Goal: Information Seeking & Learning: Learn about a topic

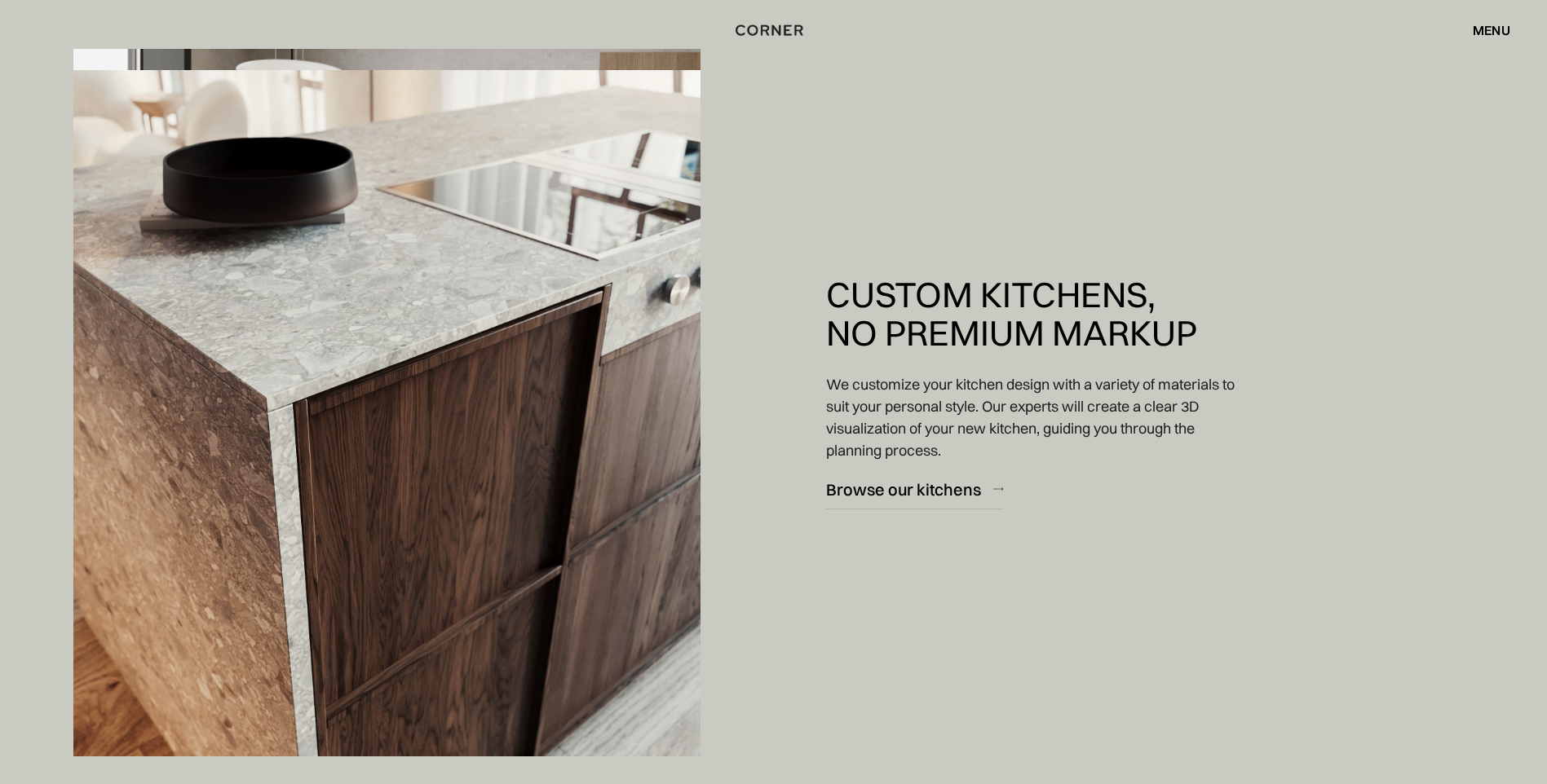
scroll to position [1874, 0]
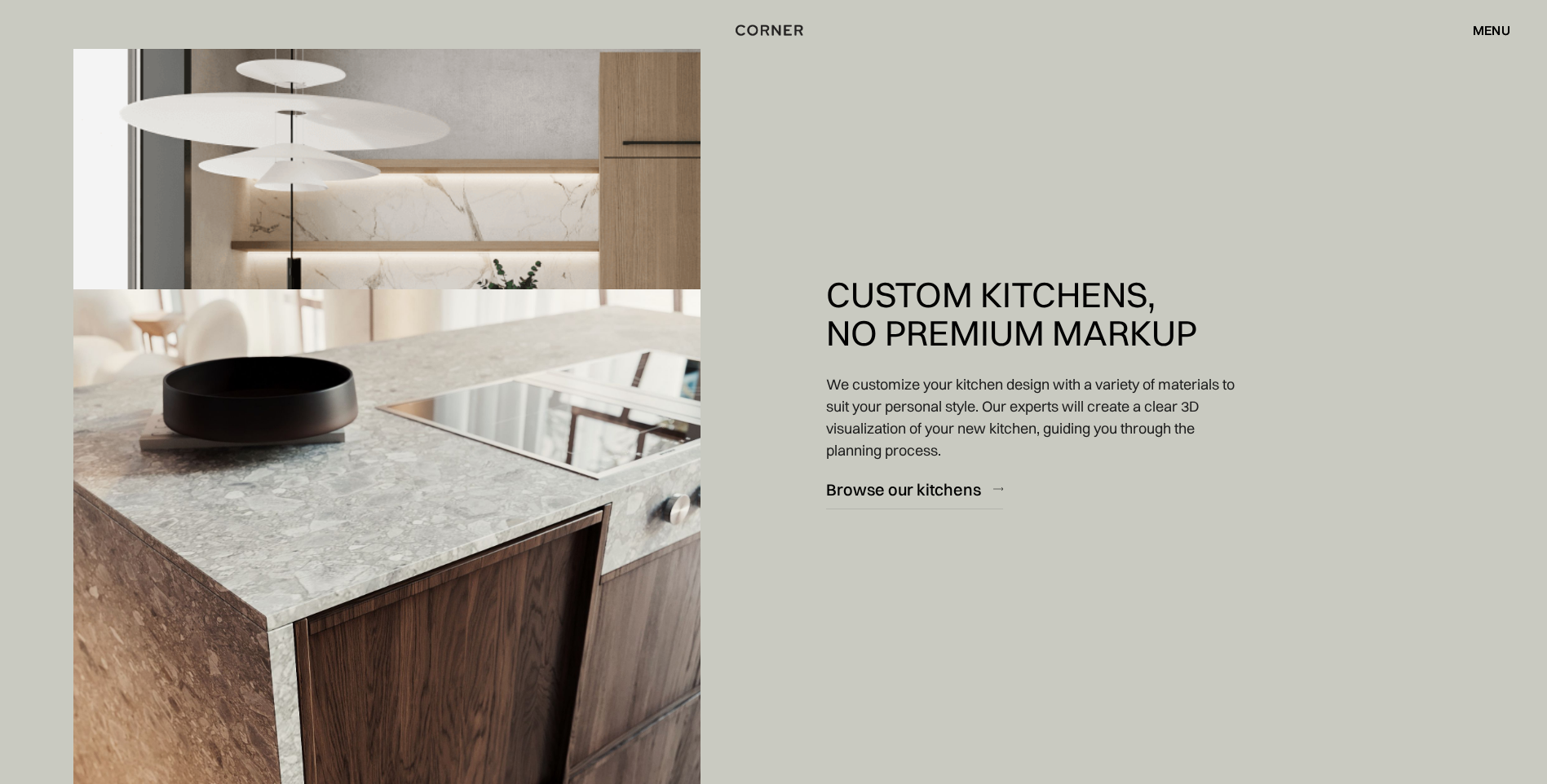
click at [1473, 34] on div "menu" at bounding box center [1492, 30] width 38 height 13
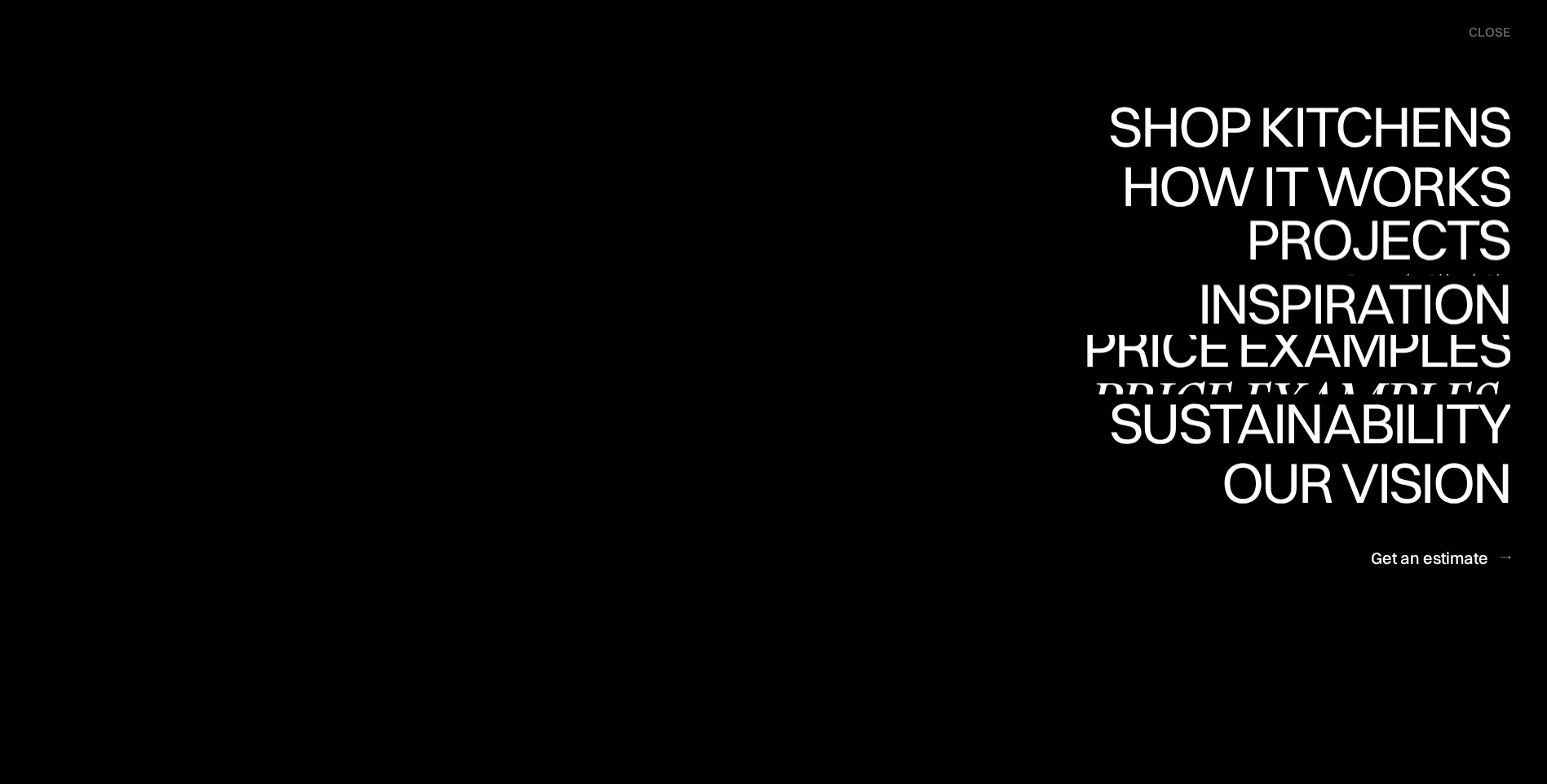
click at [0, 0] on div "Projects" at bounding box center [0, 0] width 0 height 0
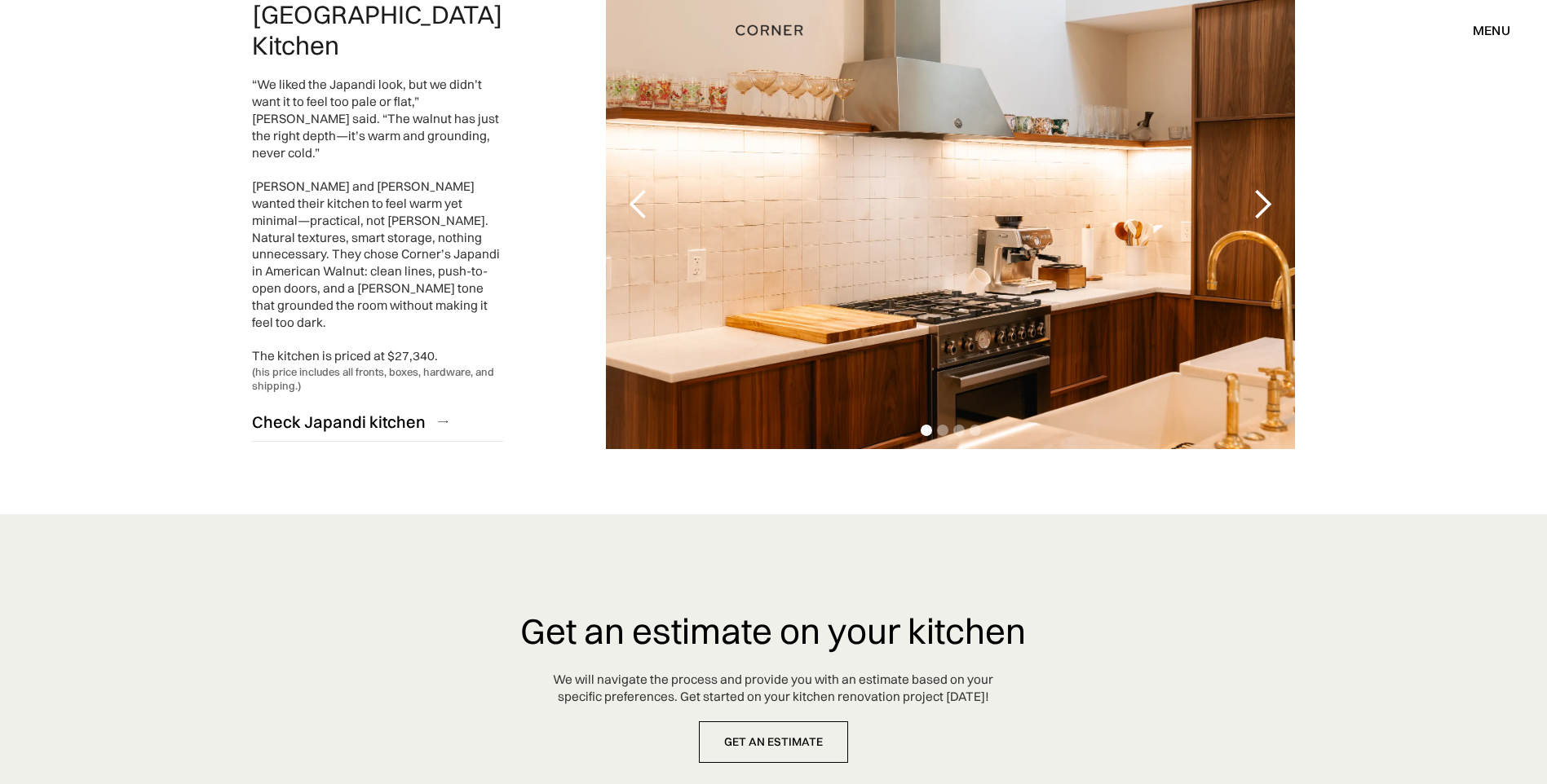
scroll to position [3590, 0]
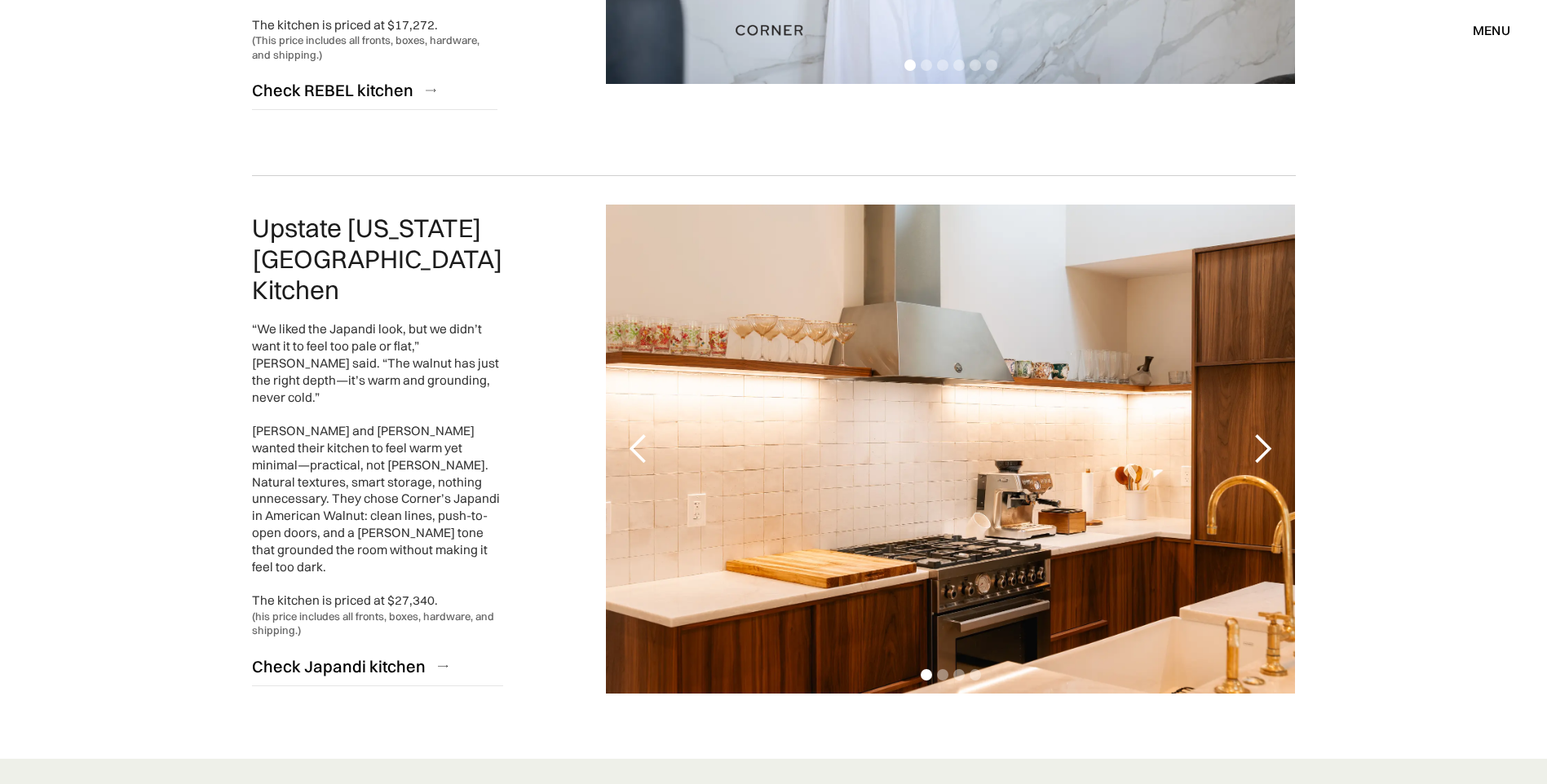
click at [372, 427] on div "“We liked the Japandi look, but we didn’t want it to feel too pale or flat,” Ca…" at bounding box center [377, 465] width 251 height 288
click at [291, 540] on div "“We liked the Japandi look, but we didn’t want it to feel too pale or flat,” Ca…" at bounding box center [377, 465] width 251 height 288
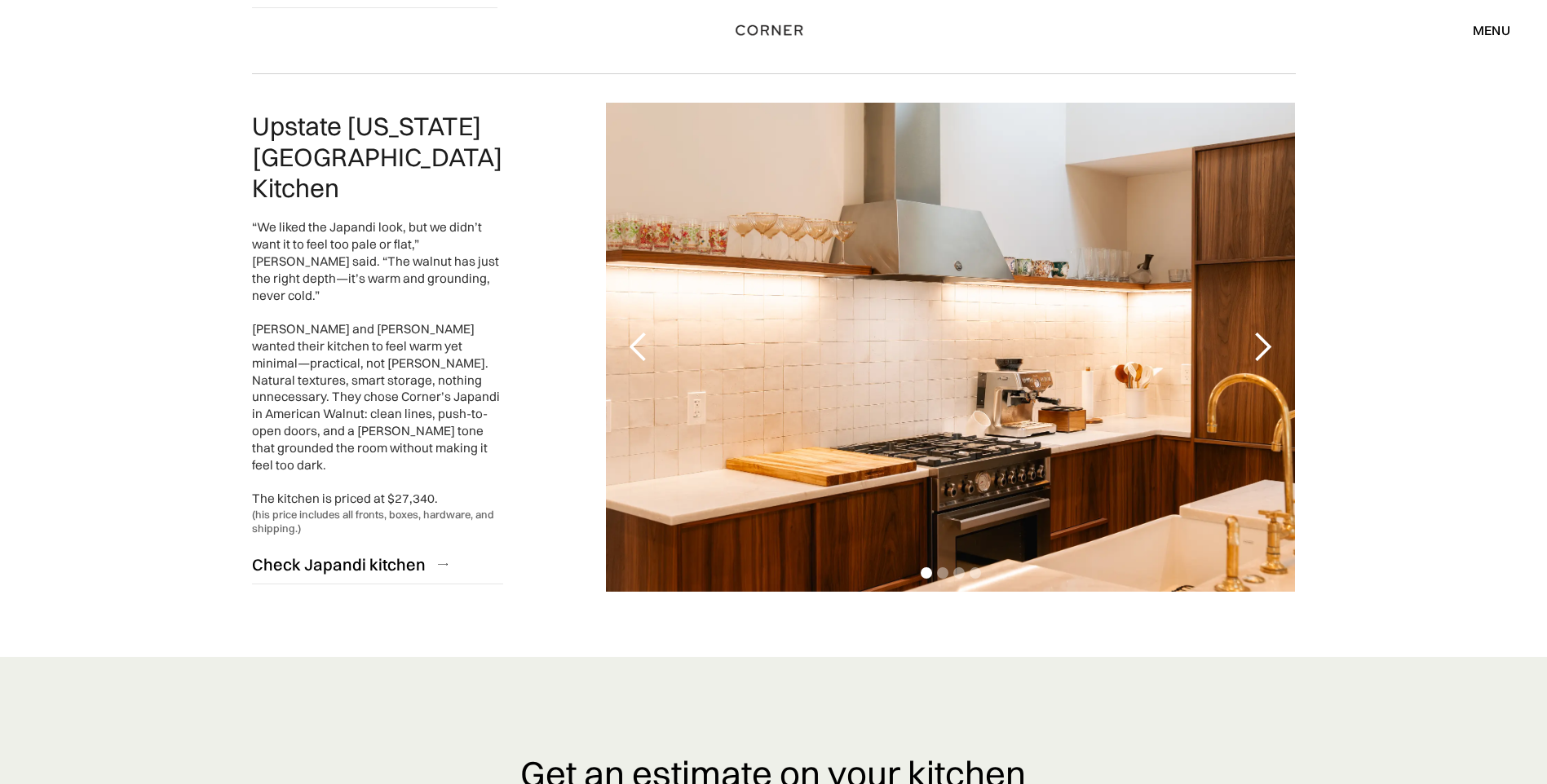
scroll to position [3550, 0]
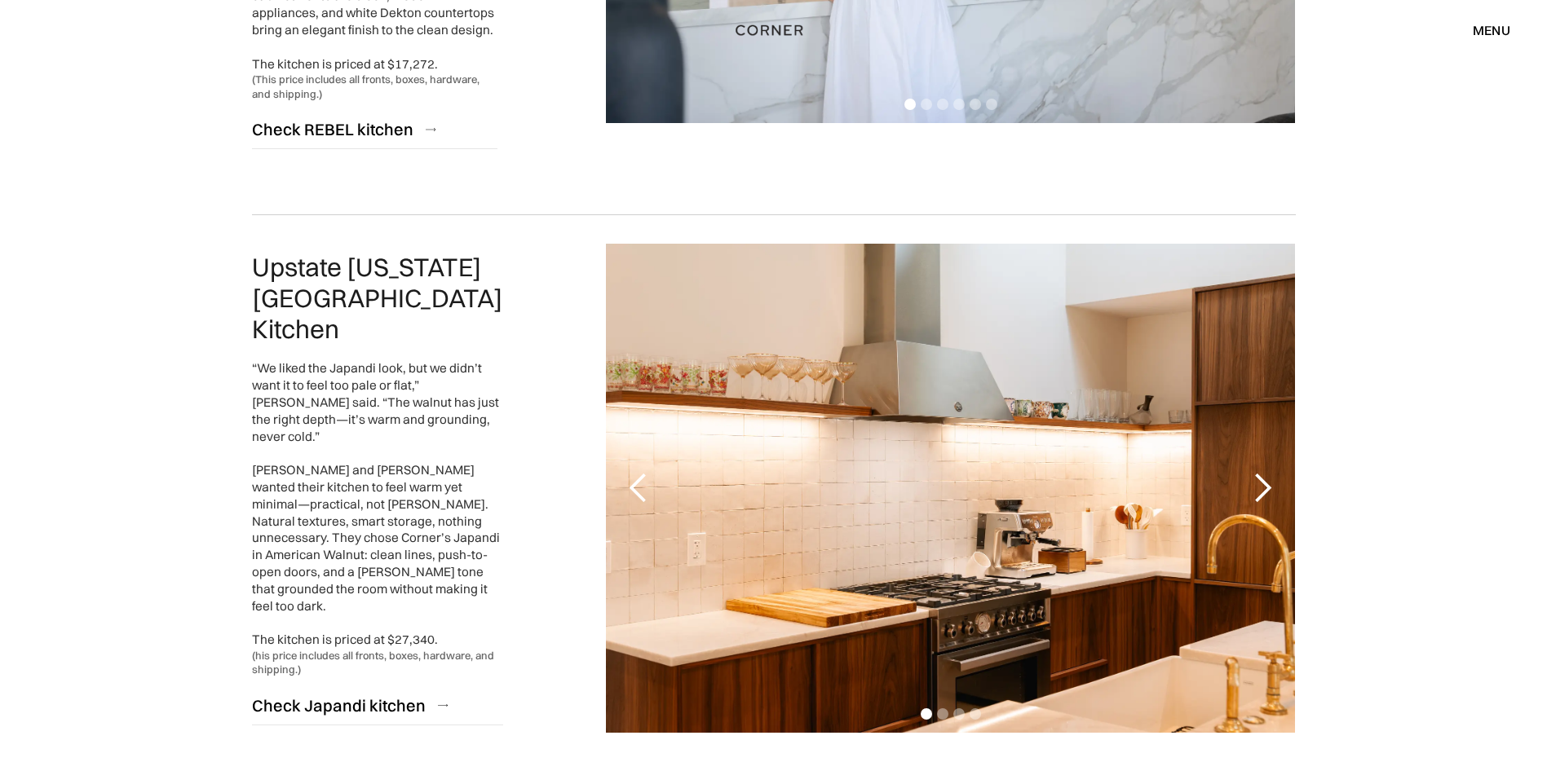
click at [367, 360] on div "“We liked the Japandi look, but we didn’t want it to feel too pale or flat,” Ca…" at bounding box center [377, 504] width 251 height 288
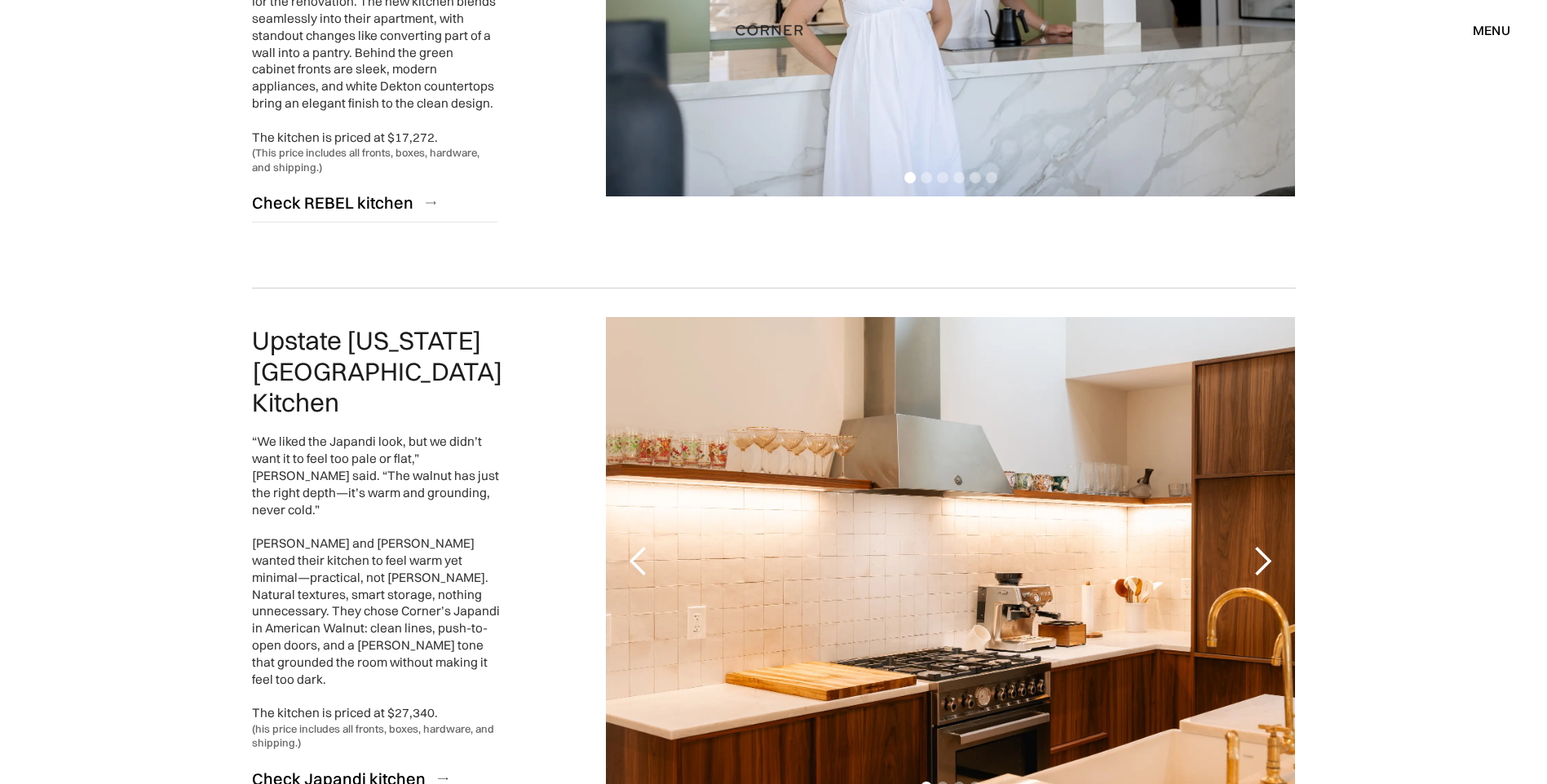
scroll to position [3388, 0]
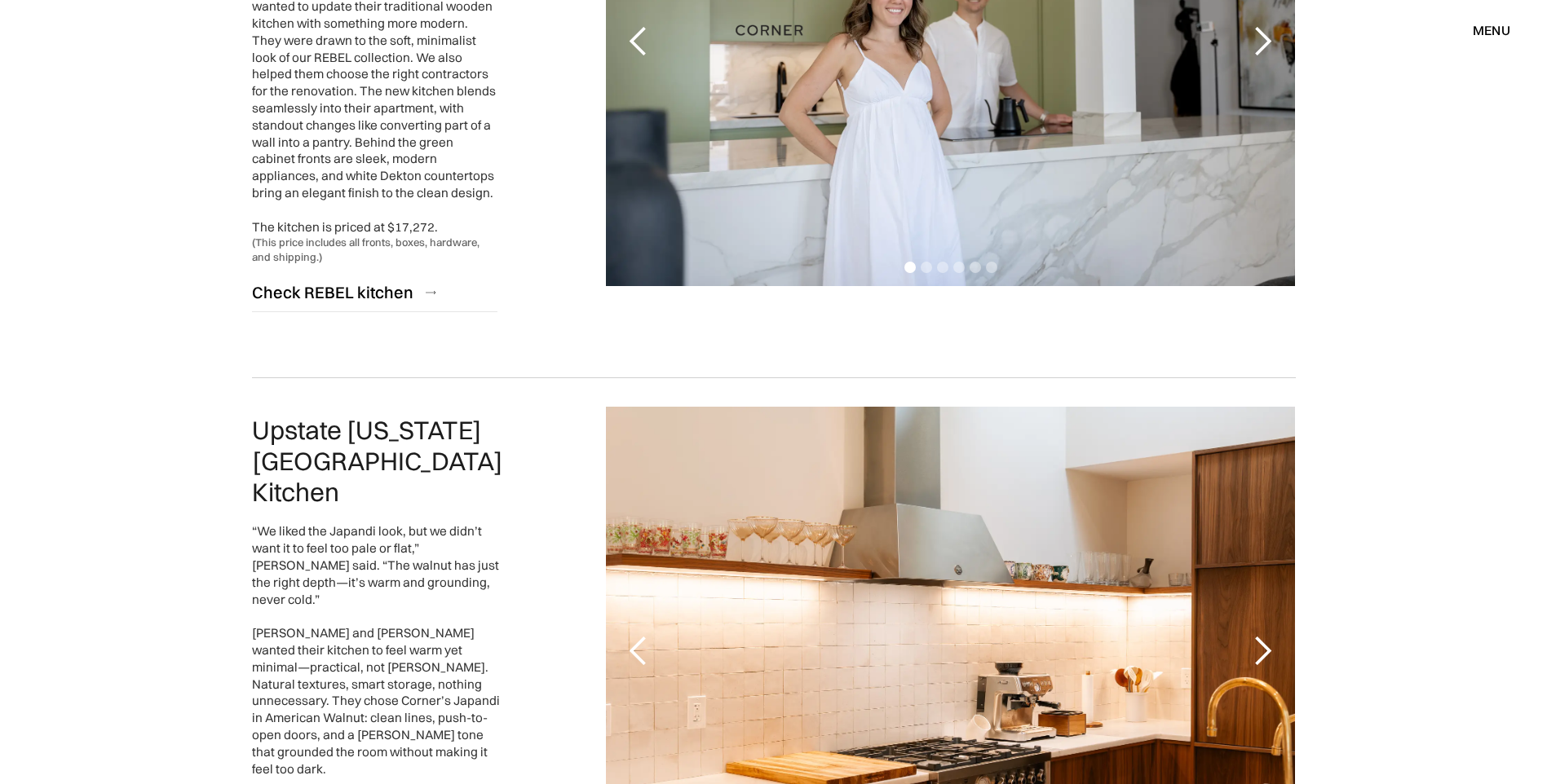
click at [532, 504] on div "Upstate New York Japandi Kitchen “We liked the Japandi look, but we didn’t want…" at bounding box center [773, 651] width 1044 height 547
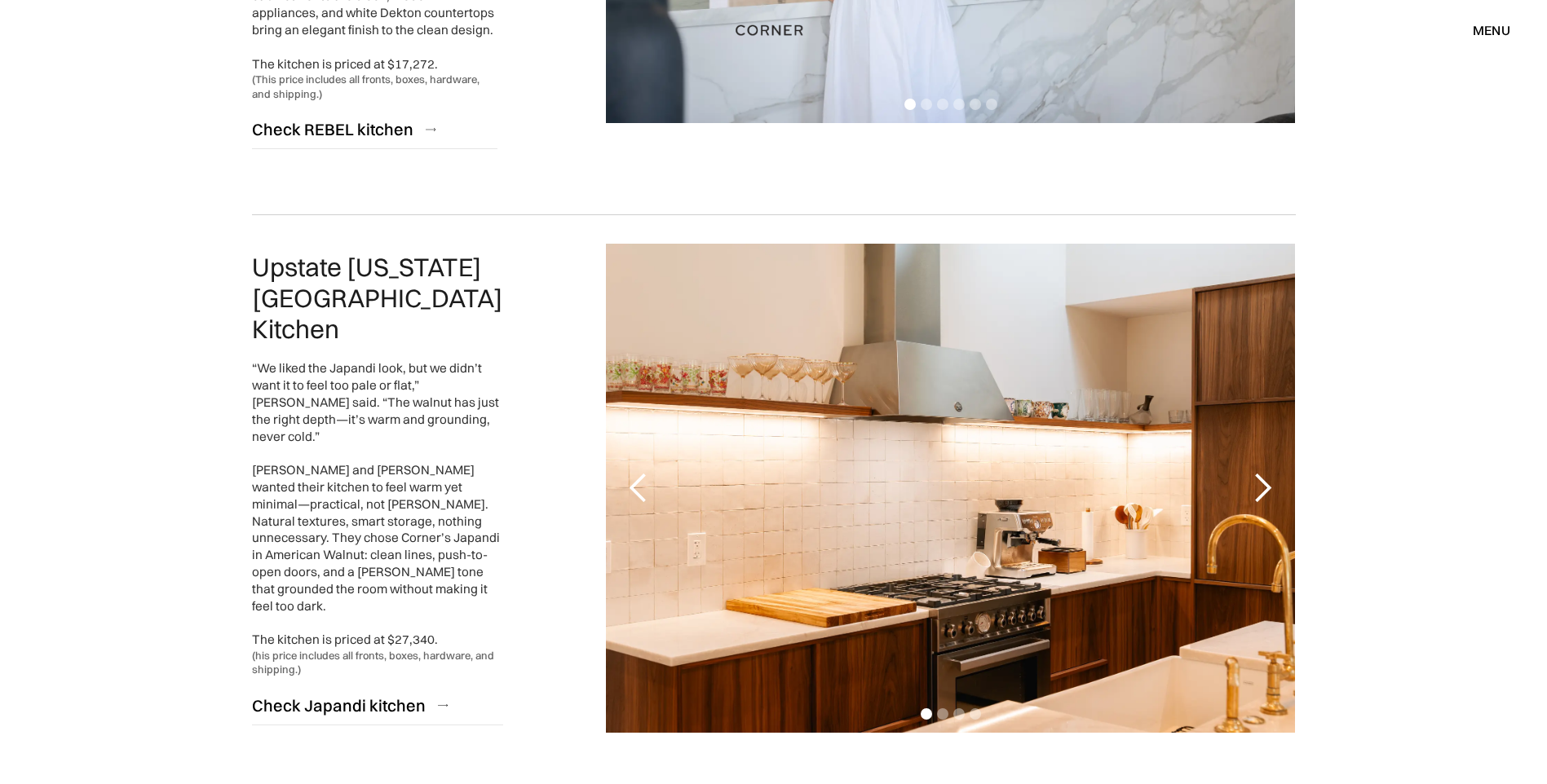
click at [532, 504] on div "Upstate New York Japandi Kitchen “We liked the Japandi look, but we didn’t want…" at bounding box center [773, 488] width 1044 height 547
drag, startPoint x: 119, startPoint y: 322, endPoint x: 141, endPoint y: 318, distance: 22.4
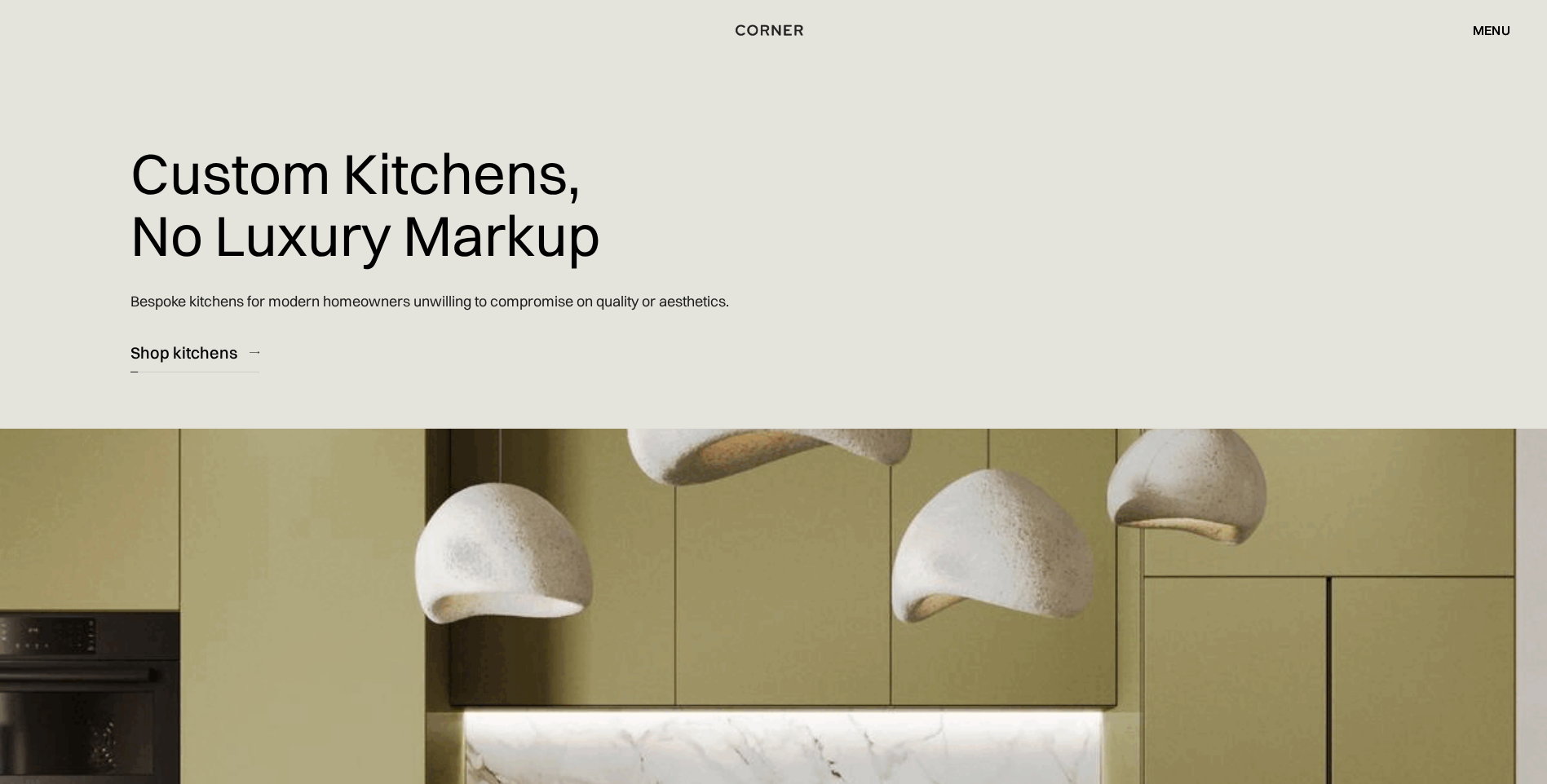
drag, startPoint x: 1517, startPoint y: 21, endPoint x: 1496, endPoint y: 34, distance: 24.7
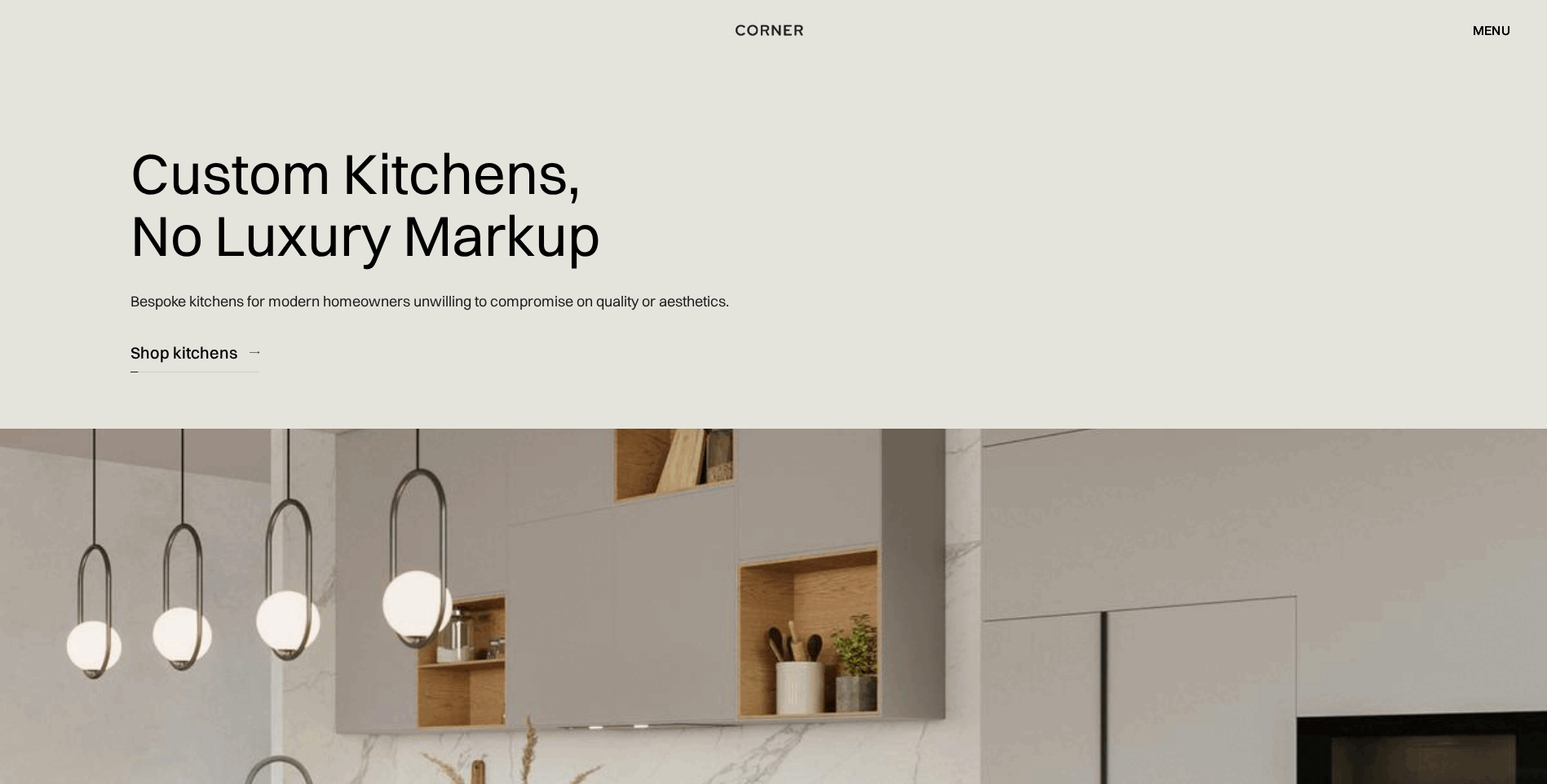
click at [1518, 21] on div "Shop Kitchens Shop Kitchens How it works How it works Projects Projects Inspira…" at bounding box center [773, 29] width 1547 height 27
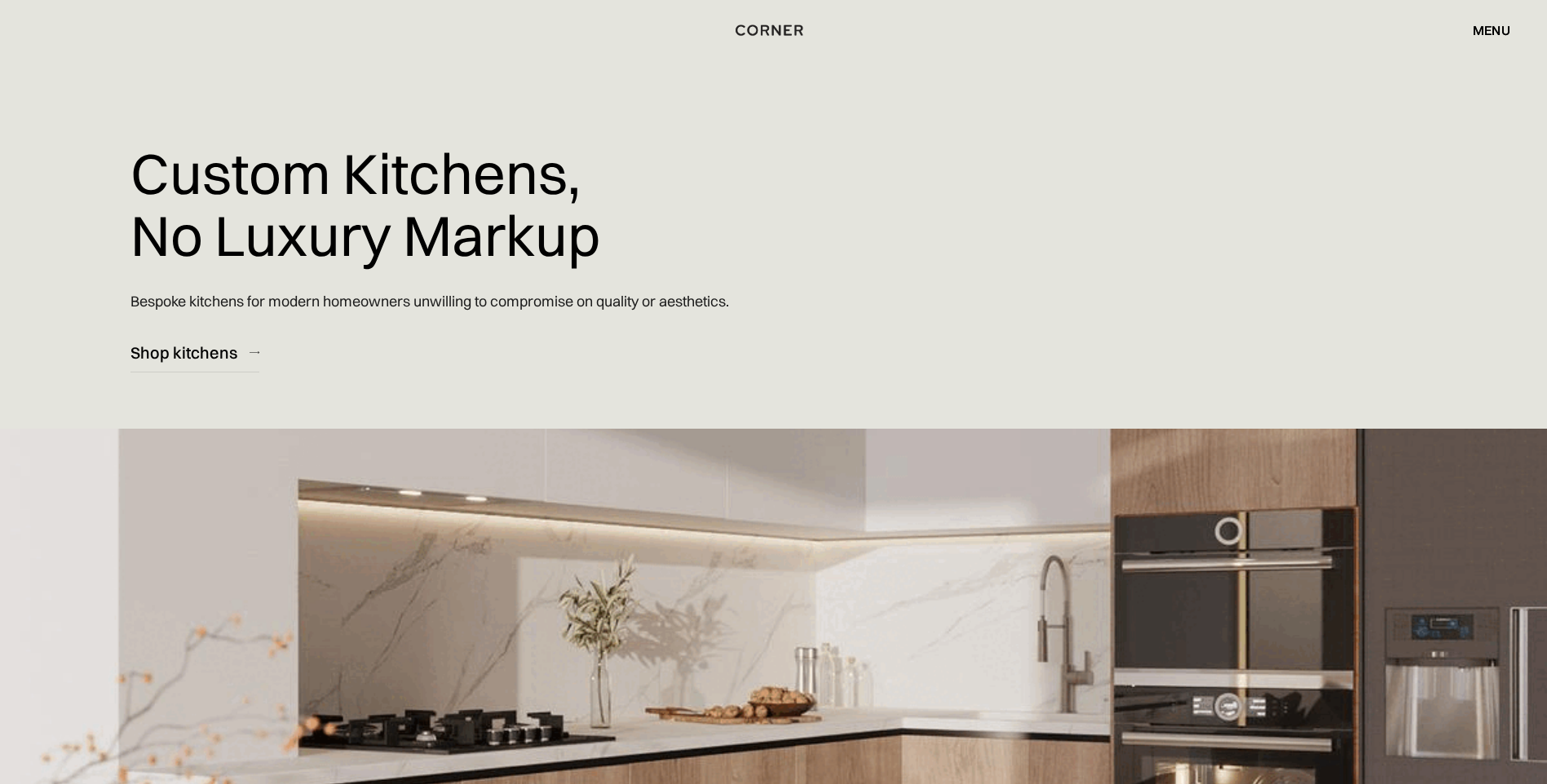
click at [1496, 34] on div "menu" at bounding box center [1492, 30] width 38 height 13
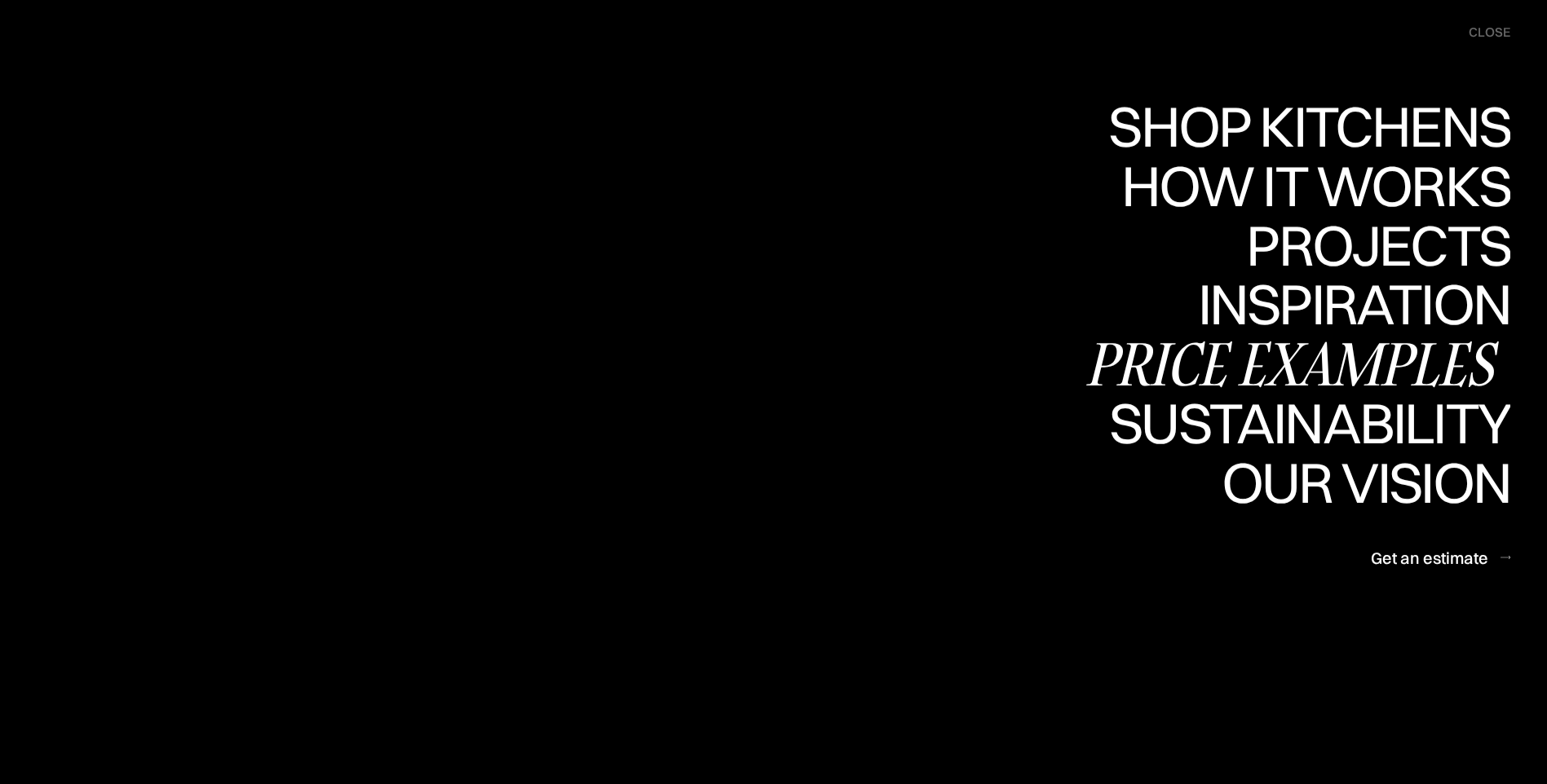
click at [0, 0] on div "Price examples" at bounding box center [0, 0] width 0 height 0
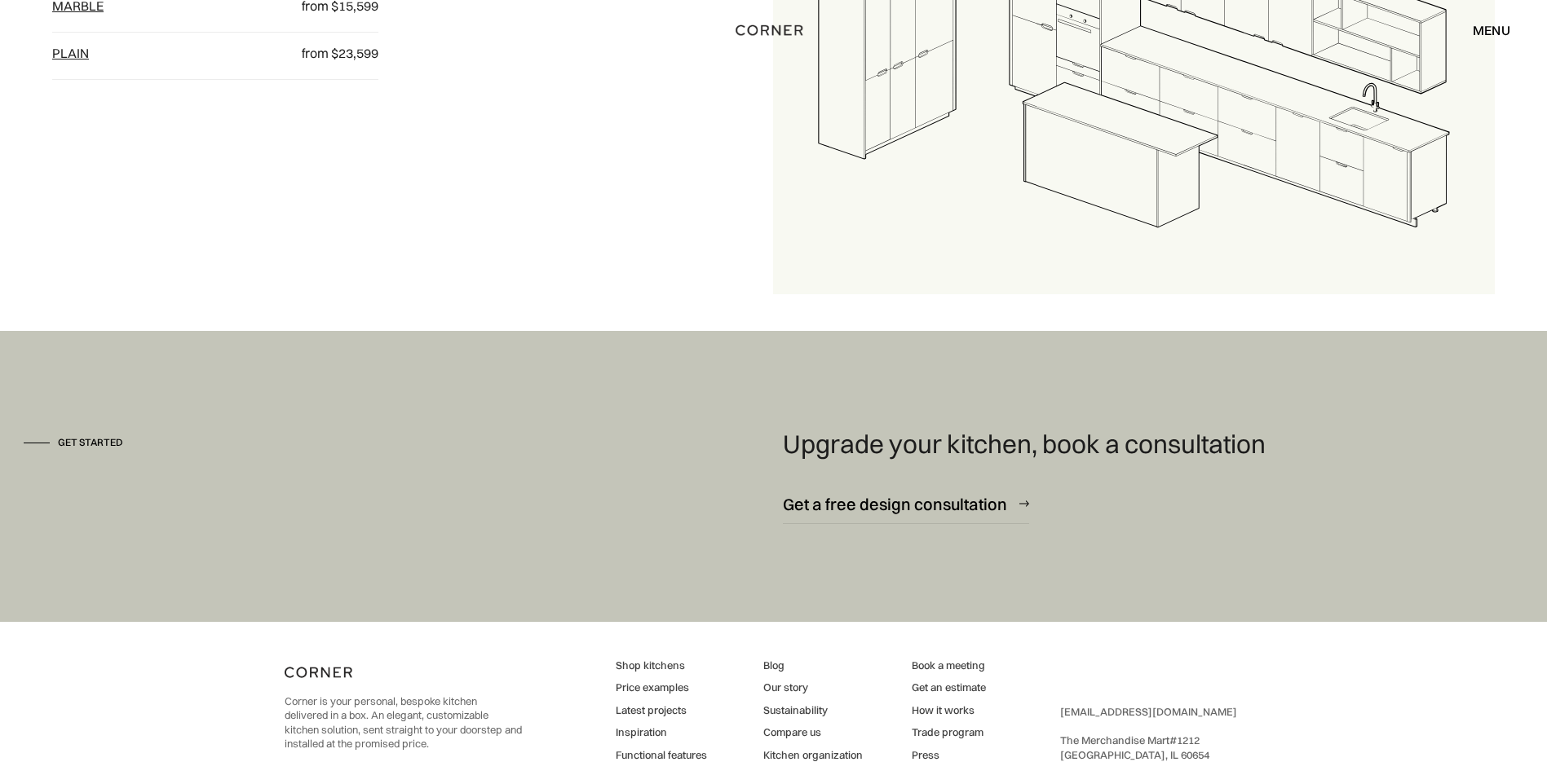
scroll to position [2441, 0]
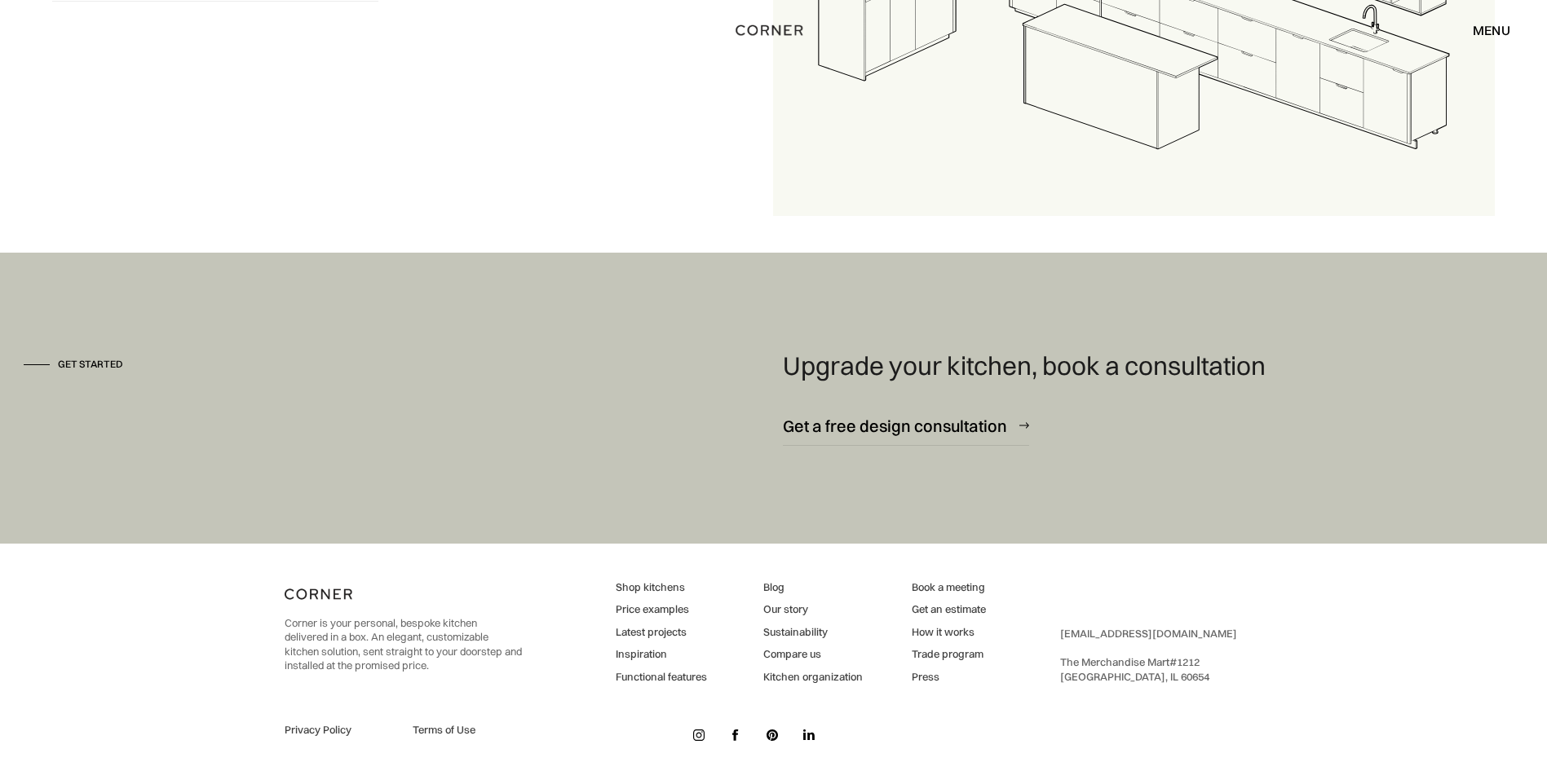
click at [629, 635] on link "Latest projects" at bounding box center [661, 633] width 92 height 15
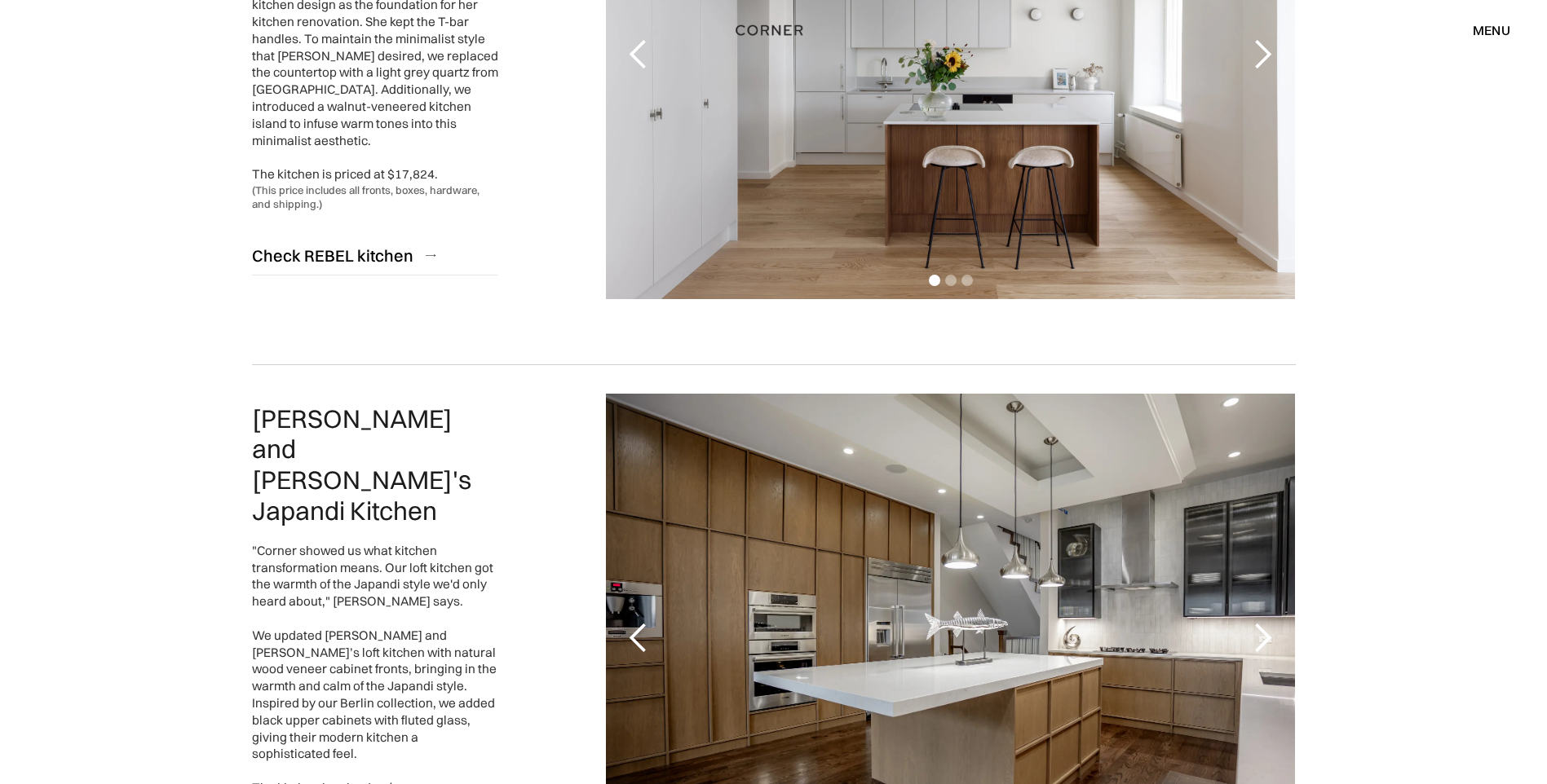
scroll to position [570, 0]
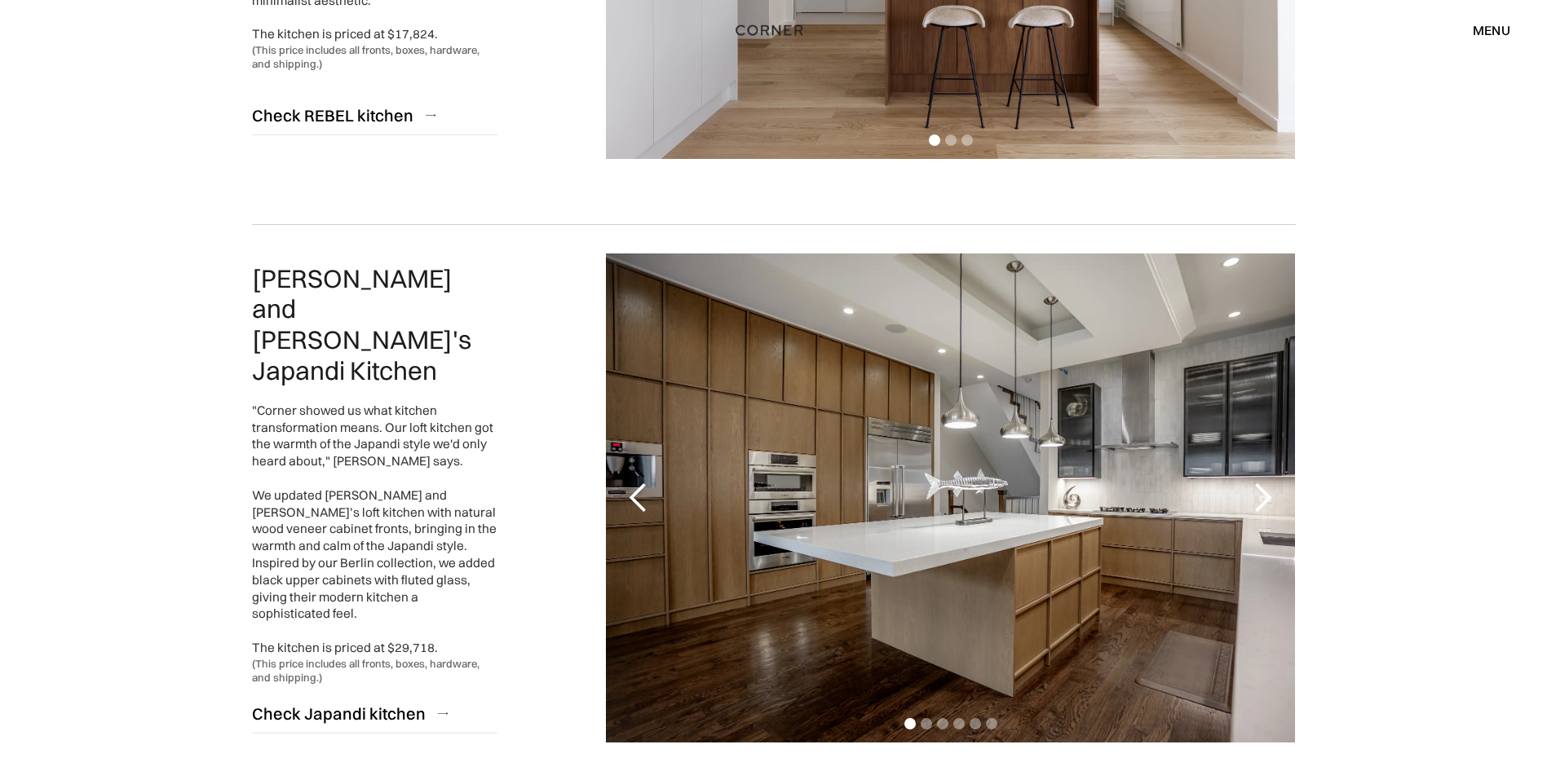
click at [516, 565] on div "[PERSON_NAME] and [PERSON_NAME]'s Japandi Kitchen "Corner showed us what kitche…" at bounding box center [773, 497] width 1044 height 547
